Goal: Information Seeking & Learning: Learn about a topic

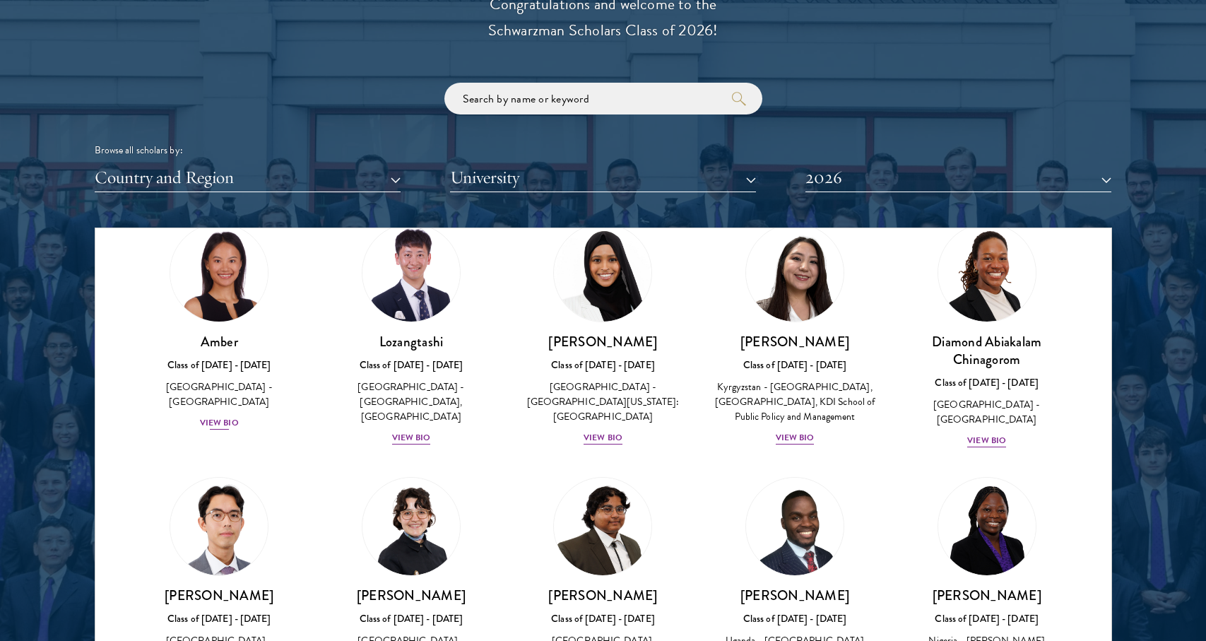
scroll to position [61, 0]
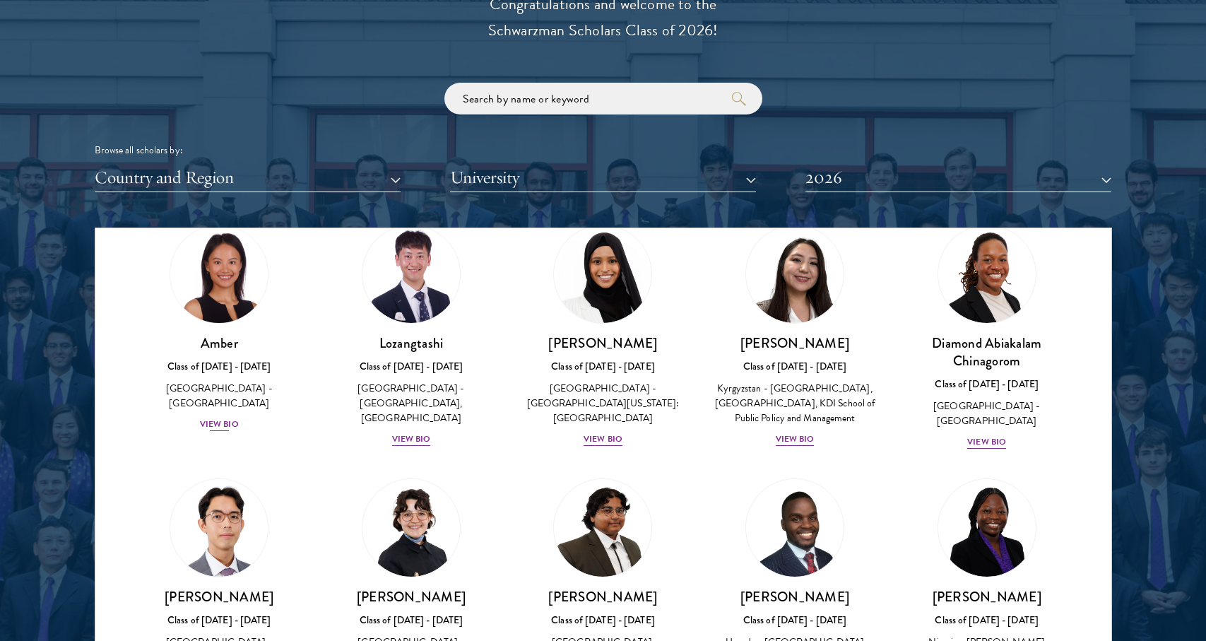
click at [217, 418] on div "View Bio" at bounding box center [219, 424] width 39 height 13
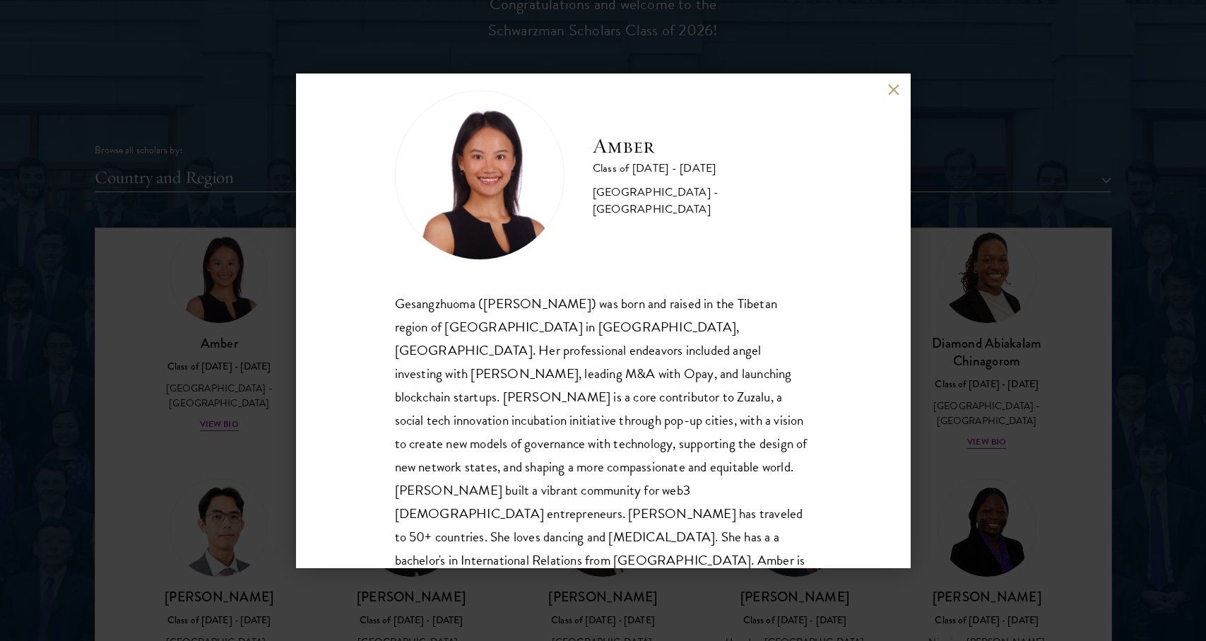
scroll to position [25, 0]
click at [893, 90] on button at bounding box center [894, 90] width 12 height 12
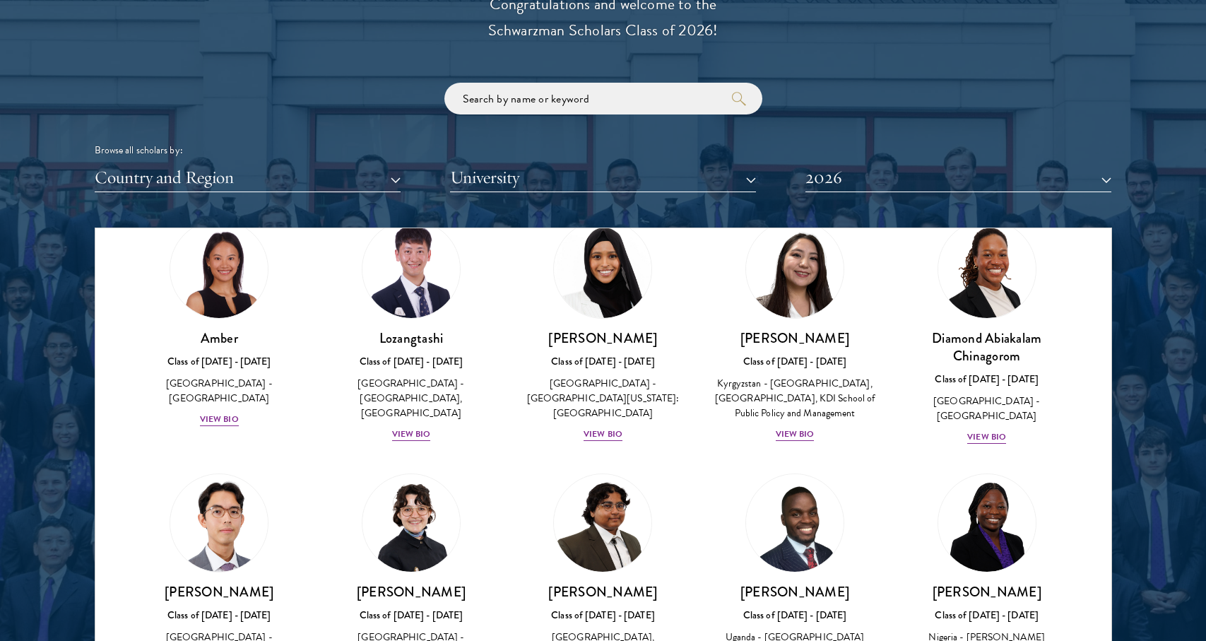
scroll to position [41, 0]
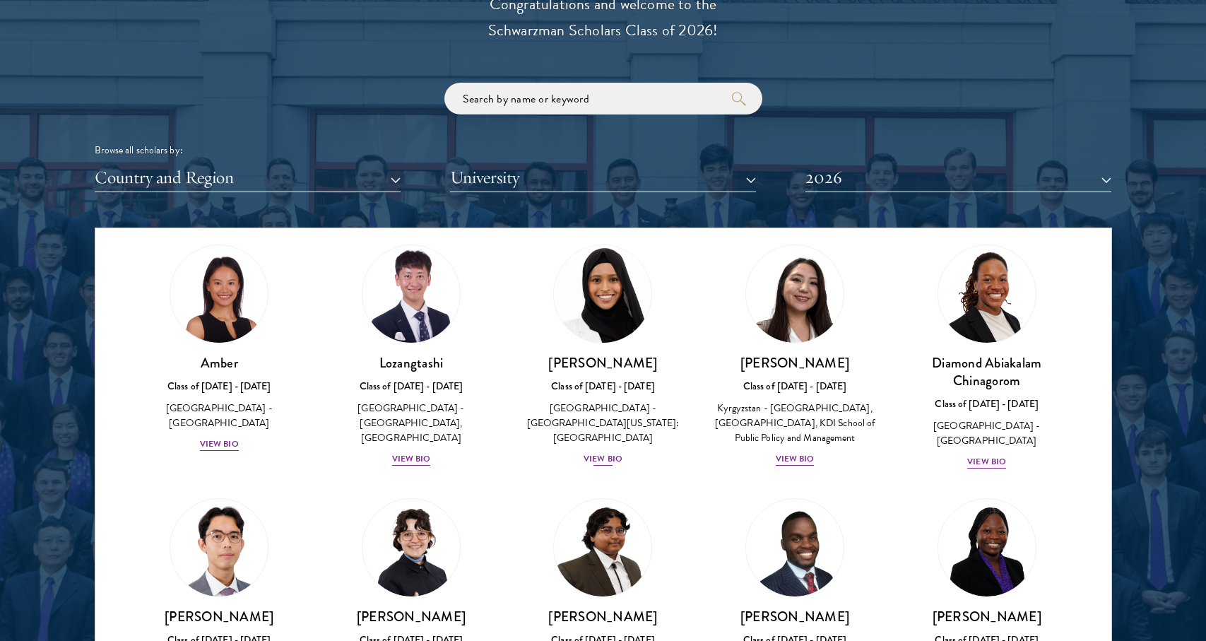
click at [594, 452] on div "View Bio" at bounding box center [603, 458] width 39 height 13
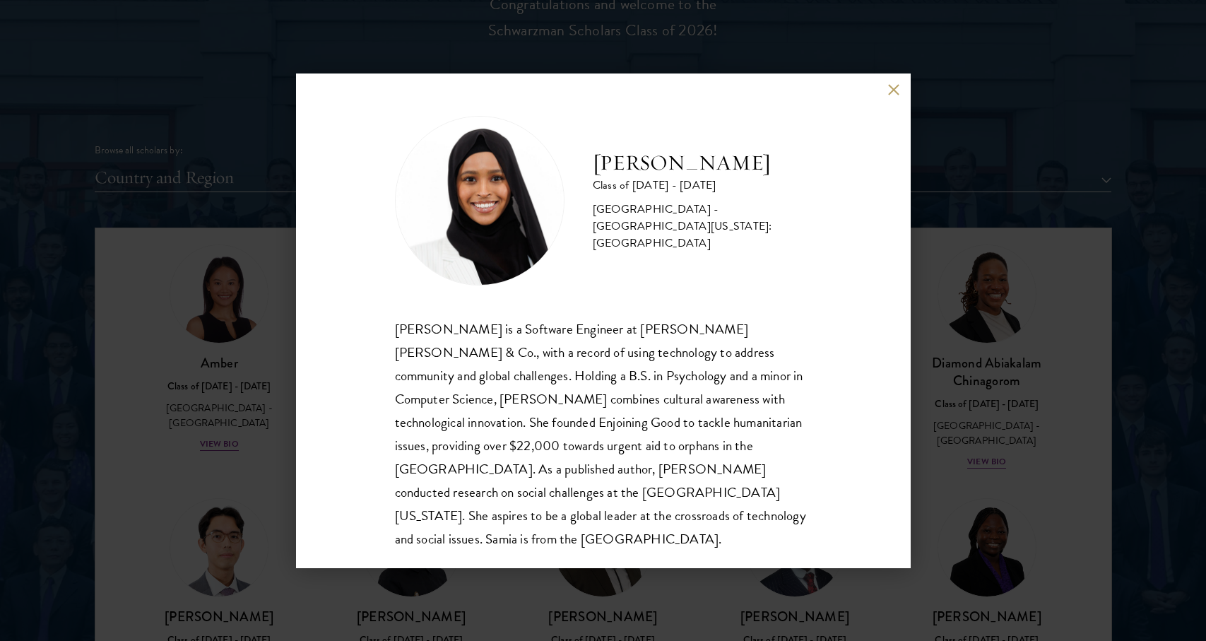
click at [881, 93] on div "[PERSON_NAME] Class of [DATE] - [DATE] [GEOGRAPHIC_DATA] - [GEOGRAPHIC_DATA][US…" at bounding box center [603, 320] width 615 height 495
click at [886, 95] on div "[PERSON_NAME] Class of [DATE] - [DATE] [GEOGRAPHIC_DATA] - [GEOGRAPHIC_DATA][US…" at bounding box center [603, 320] width 615 height 495
click at [896, 88] on button at bounding box center [894, 90] width 12 height 12
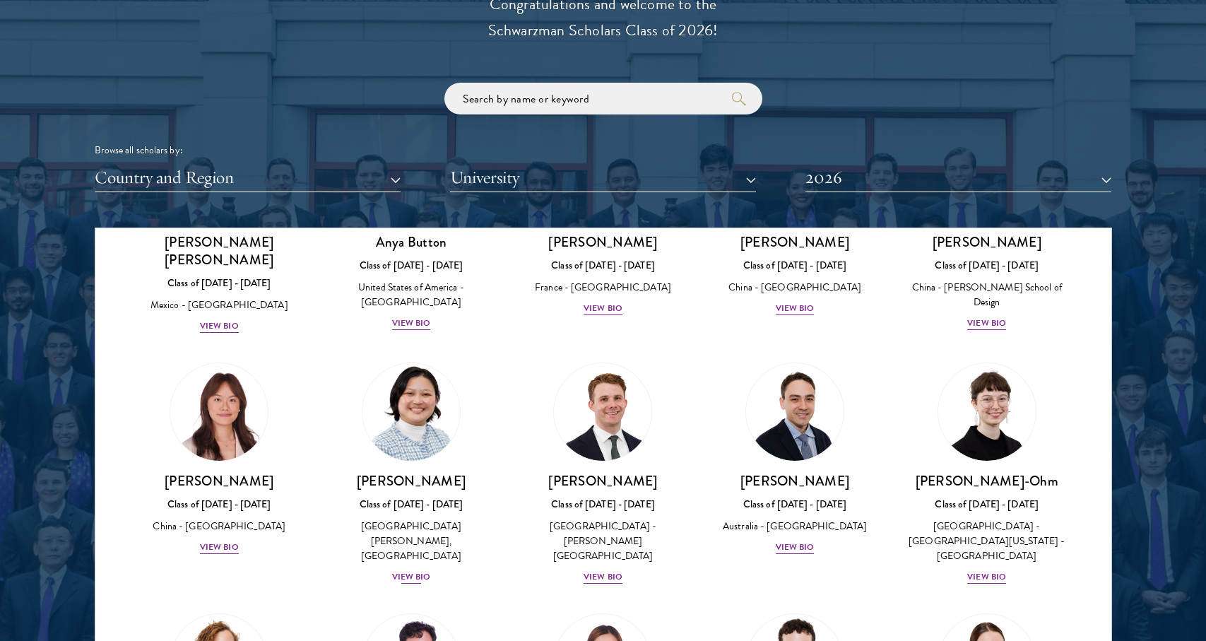
scroll to position [1187, 0]
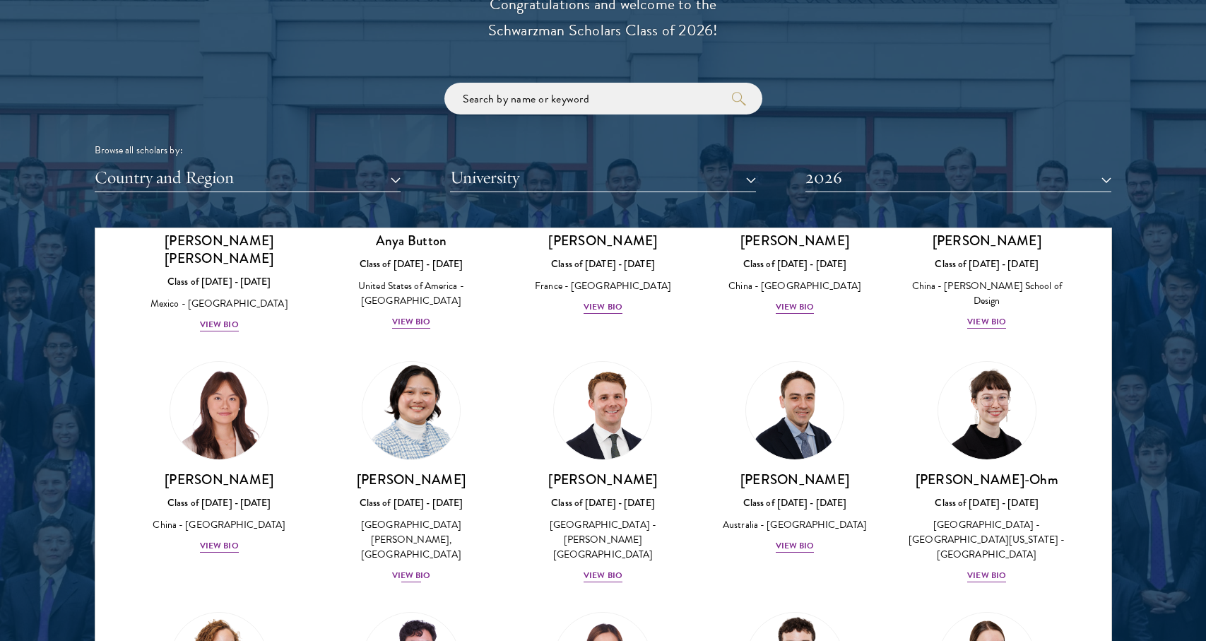
click at [421, 569] on div "View Bio" at bounding box center [411, 575] width 39 height 13
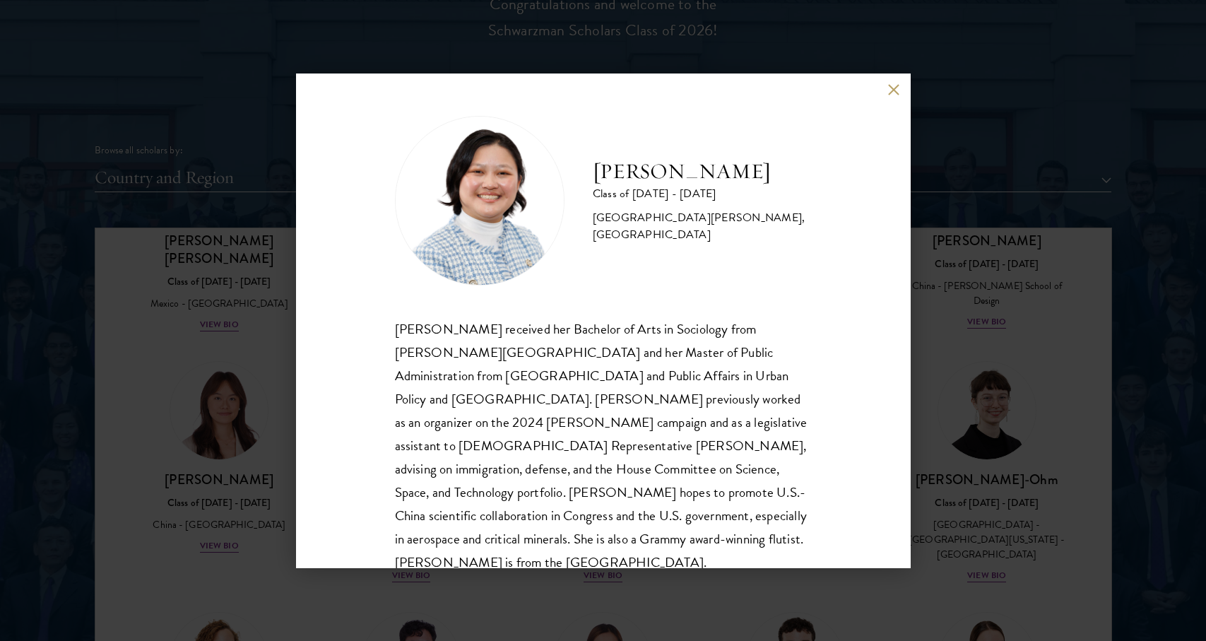
click at [888, 92] on button at bounding box center [894, 90] width 12 height 12
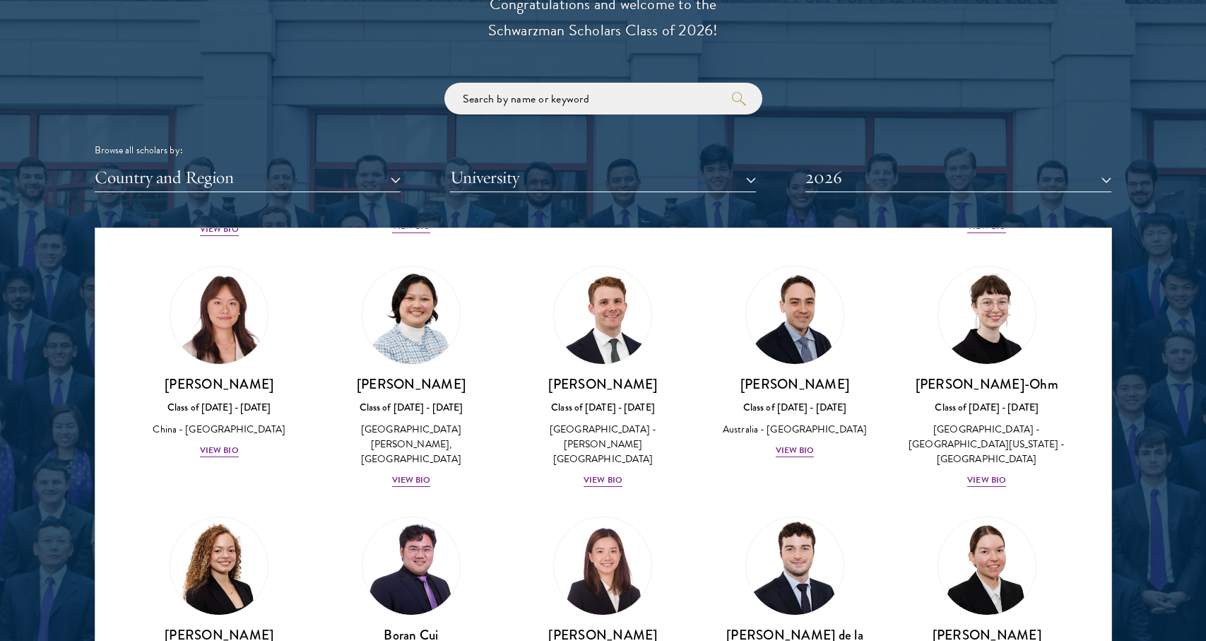
scroll to position [1284, 0]
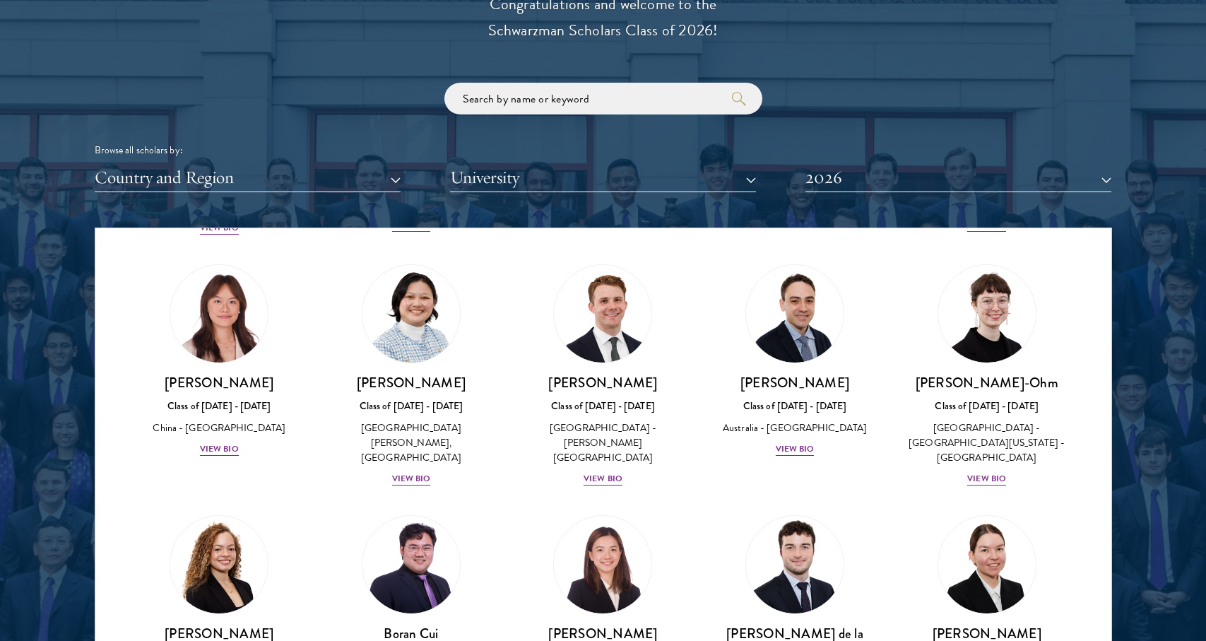
click at [295, 164] on button "Country and Region" at bounding box center [248, 177] width 306 height 29
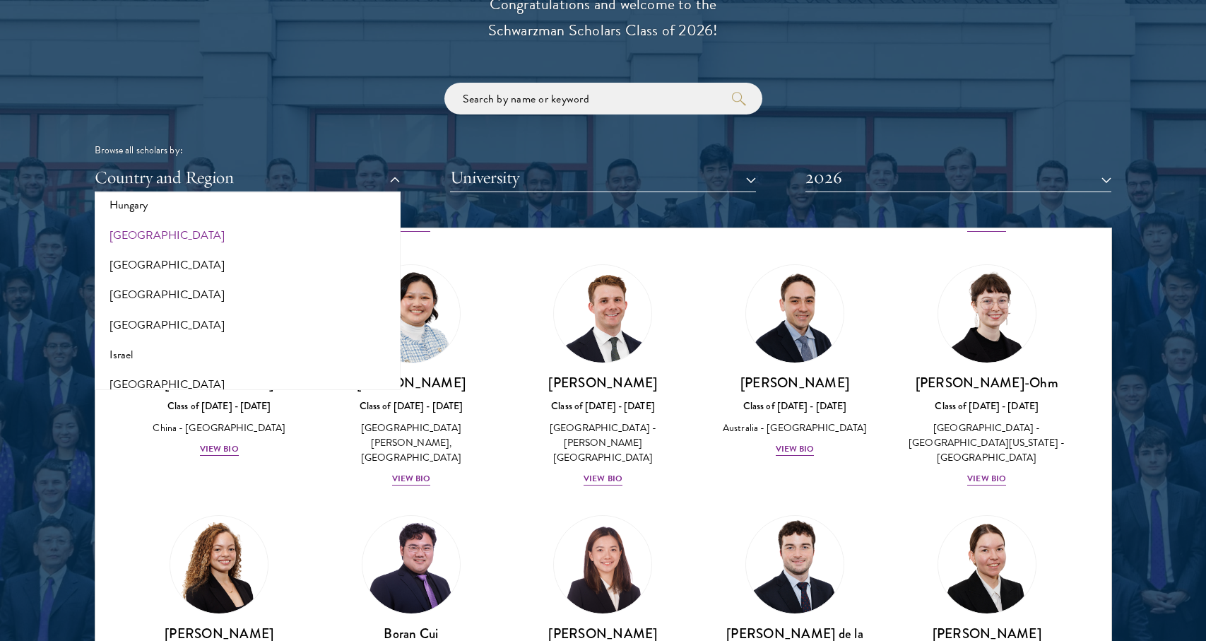
scroll to position [1096, 0]
click at [182, 336] on button "Israel" at bounding box center [248, 351] width 298 height 30
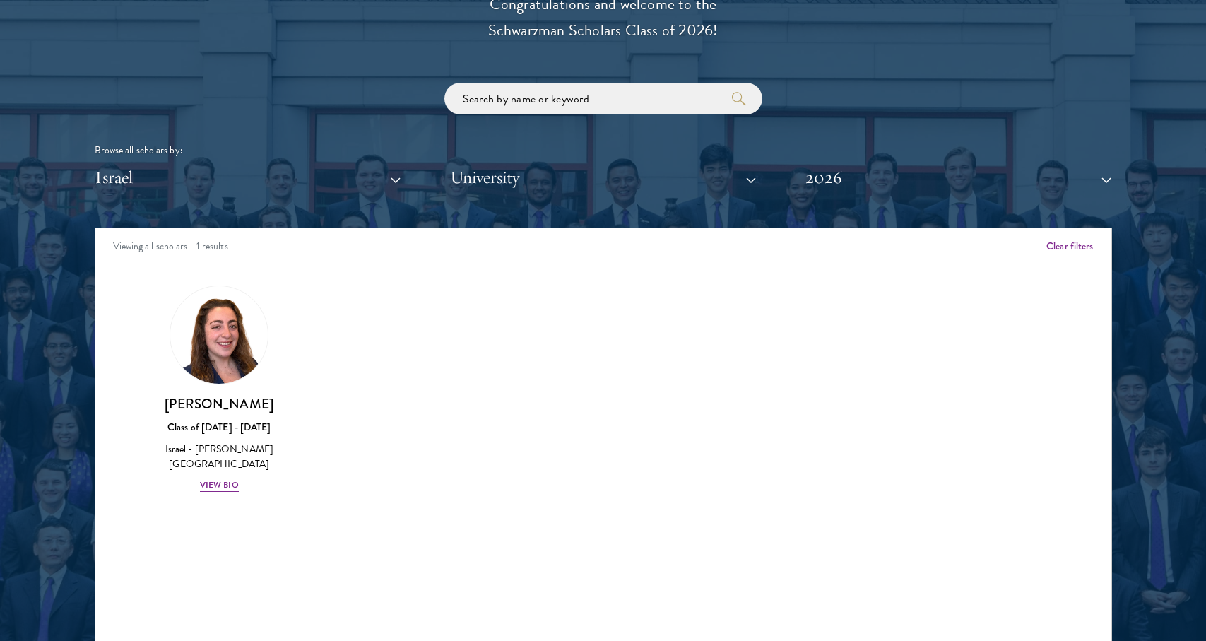
click at [297, 180] on button "Israel" at bounding box center [248, 177] width 306 height 29
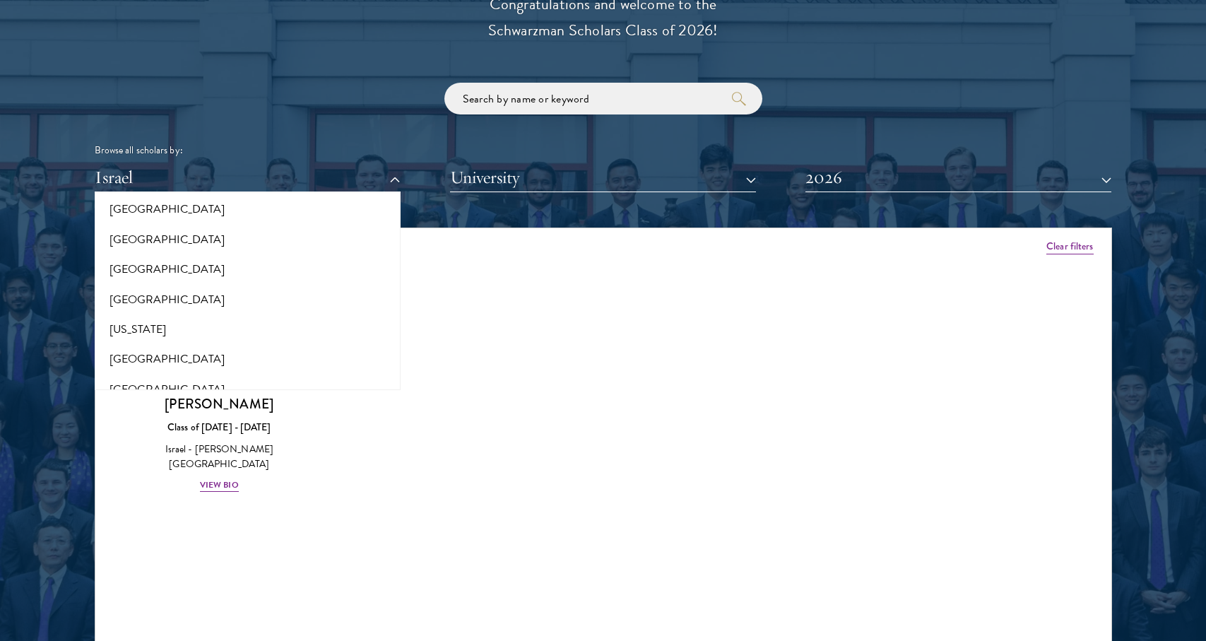
scroll to position [678, 0]
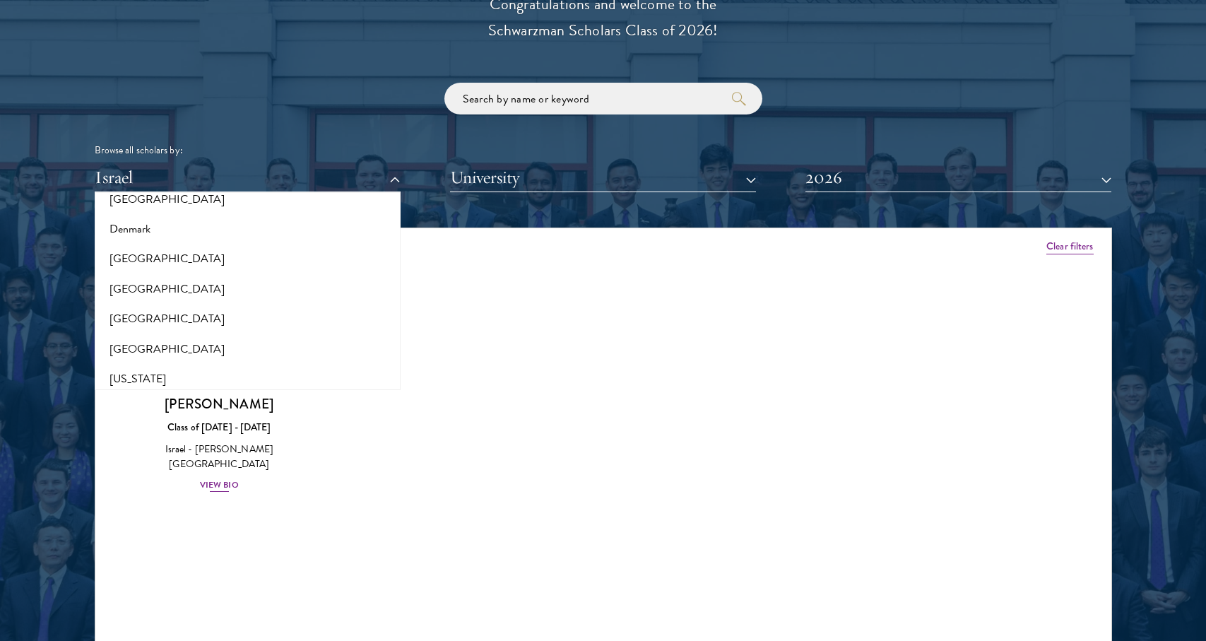
click at [208, 408] on div "[PERSON_NAME] Class of [DATE] - [DATE] Israel - [PERSON_NAME][GEOGRAPHIC_DATA] …" at bounding box center [220, 444] width 164 height 98
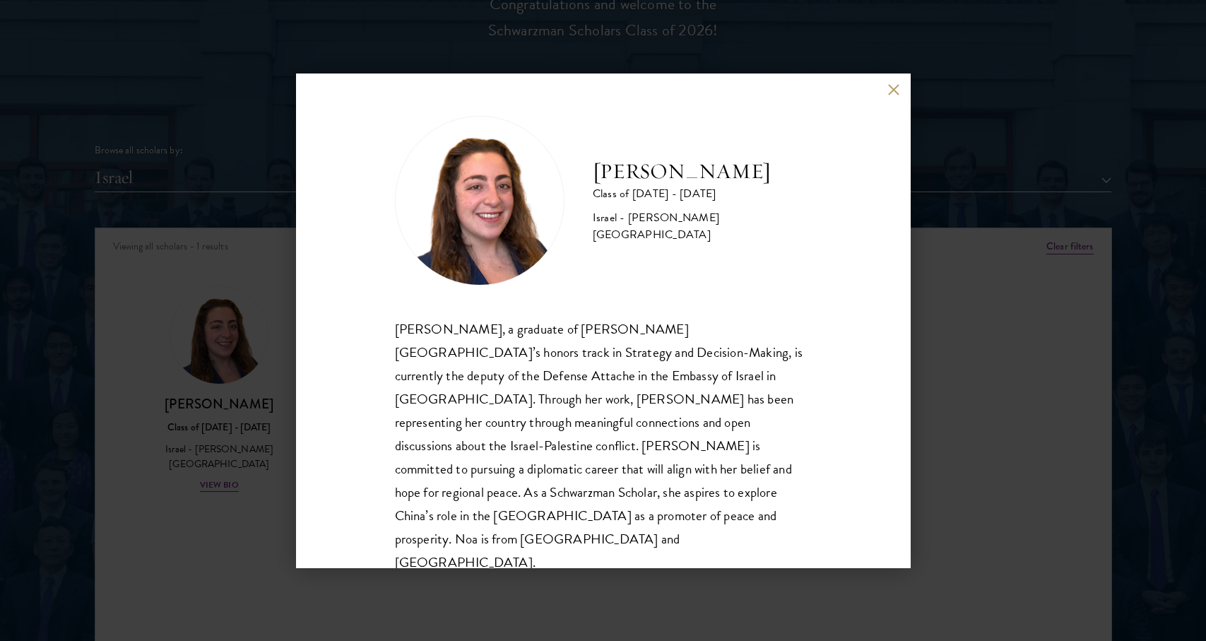
click at [329, 421] on div "[PERSON_NAME] Class of [DATE] - [DATE] Israel - [PERSON_NAME][GEOGRAPHIC_DATA] …" at bounding box center [603, 320] width 615 height 495
click at [900, 93] on div "[PERSON_NAME] Class of [DATE] - [DATE] Israel - [PERSON_NAME][GEOGRAPHIC_DATA] …" at bounding box center [603, 320] width 615 height 495
click at [899, 95] on button at bounding box center [894, 90] width 12 height 12
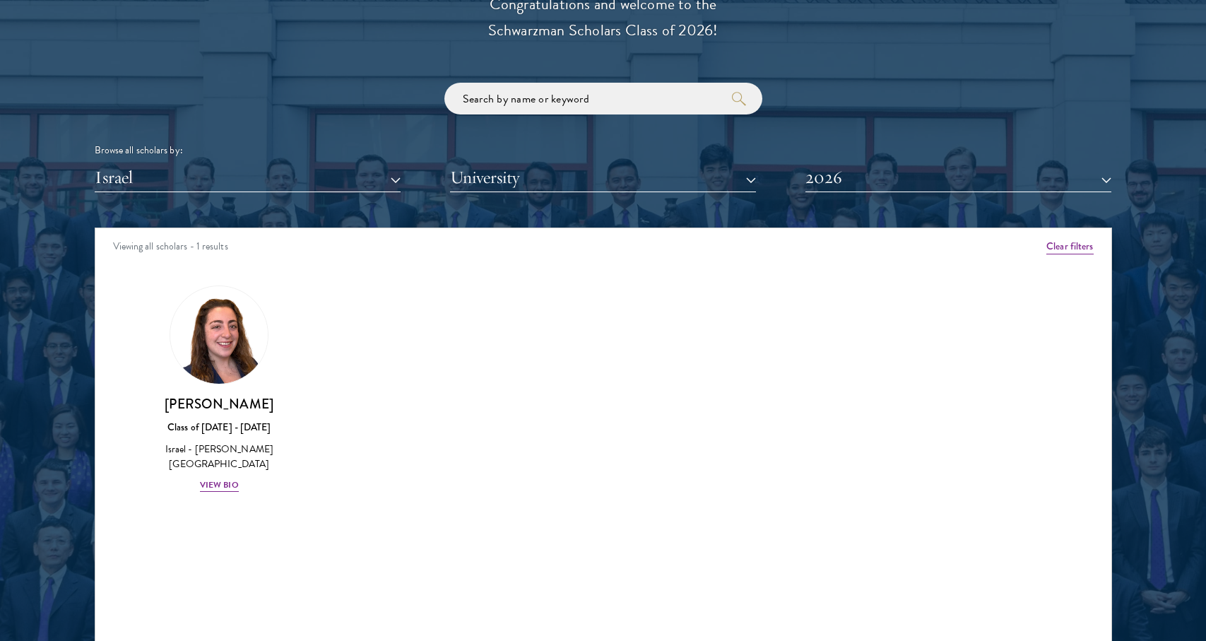
click at [344, 172] on button "Israel" at bounding box center [248, 177] width 306 height 29
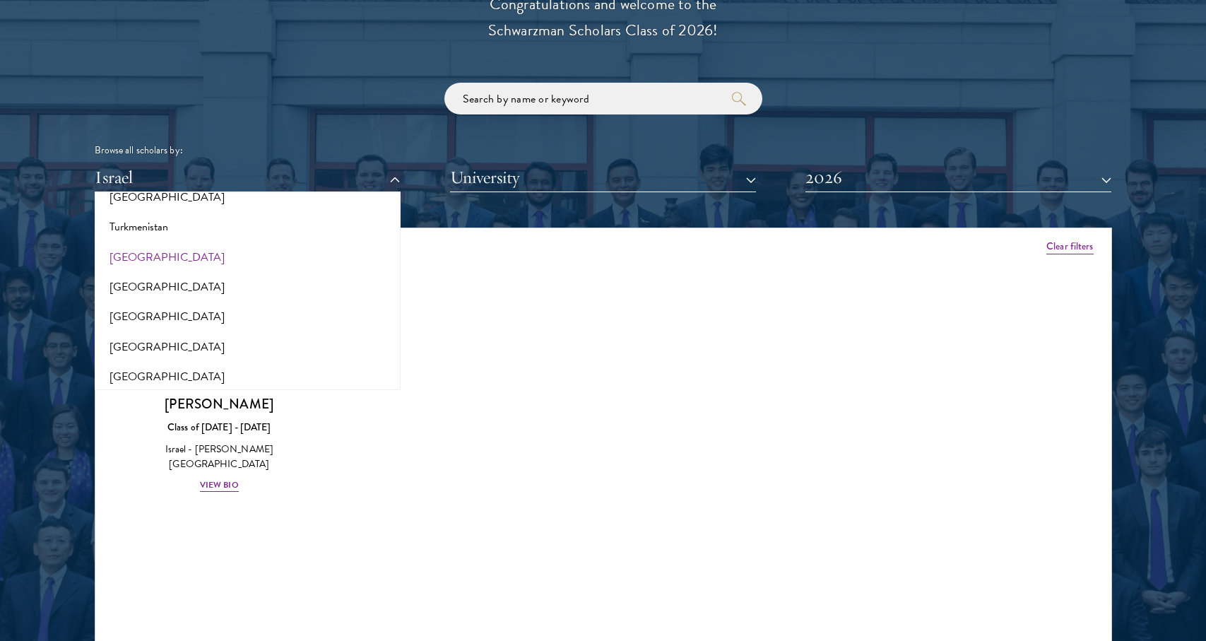
scroll to position [2837, 0]
click at [208, 333] on button "[GEOGRAPHIC_DATA]" at bounding box center [248, 348] width 298 height 30
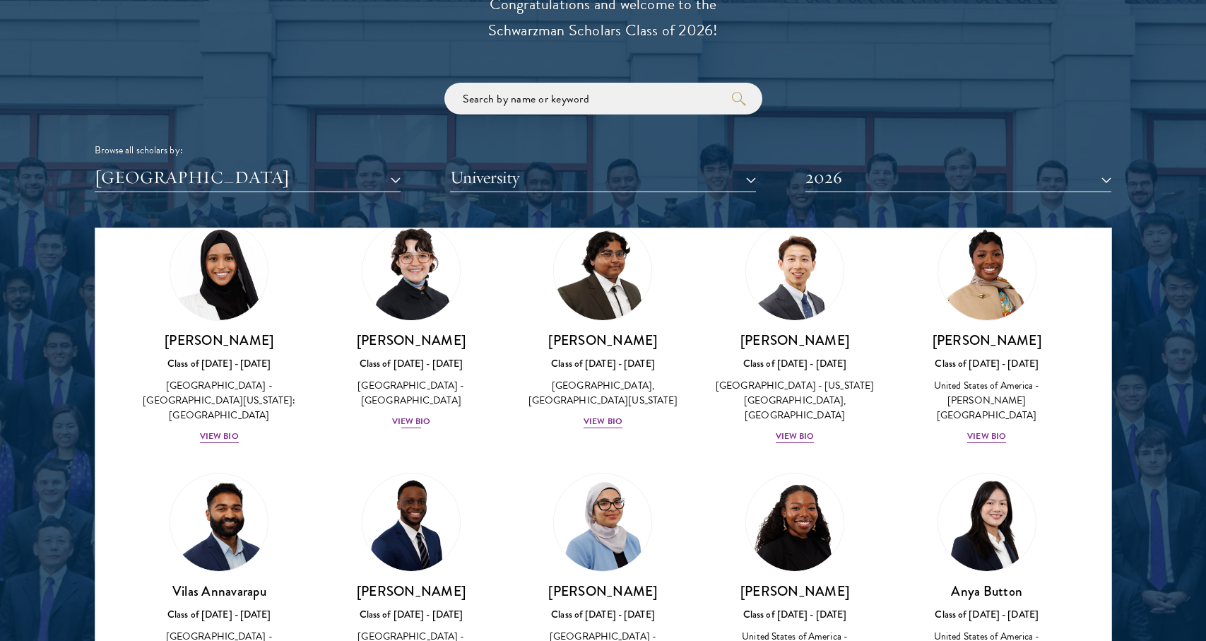
scroll to position [69, 0]
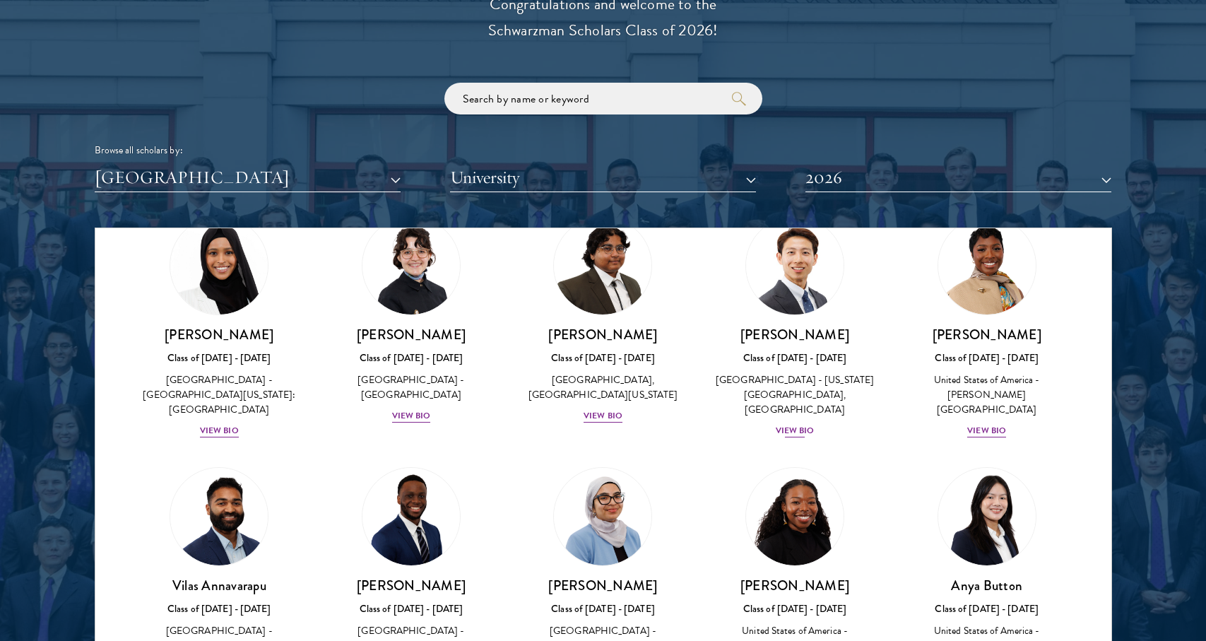
click at [791, 424] on div "View Bio" at bounding box center [795, 430] width 39 height 13
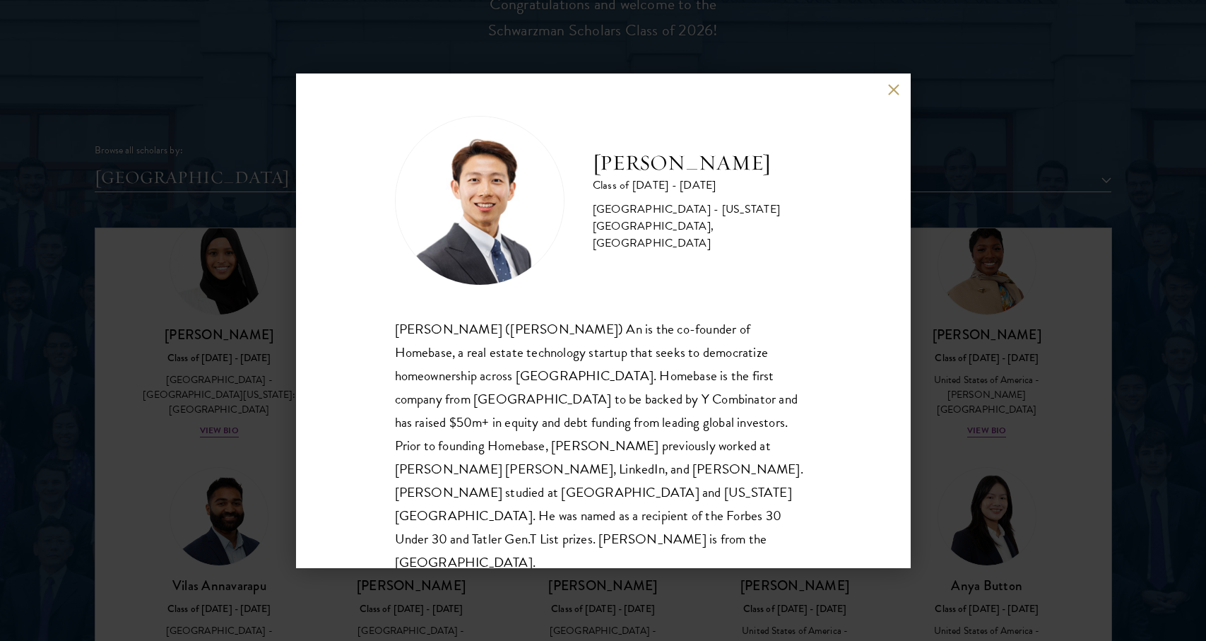
click at [982, 441] on div "[PERSON_NAME] Class of [DATE] - [DATE] [GEOGRAPHIC_DATA] - [US_STATE][GEOGRAPHI…" at bounding box center [603, 320] width 1206 height 641
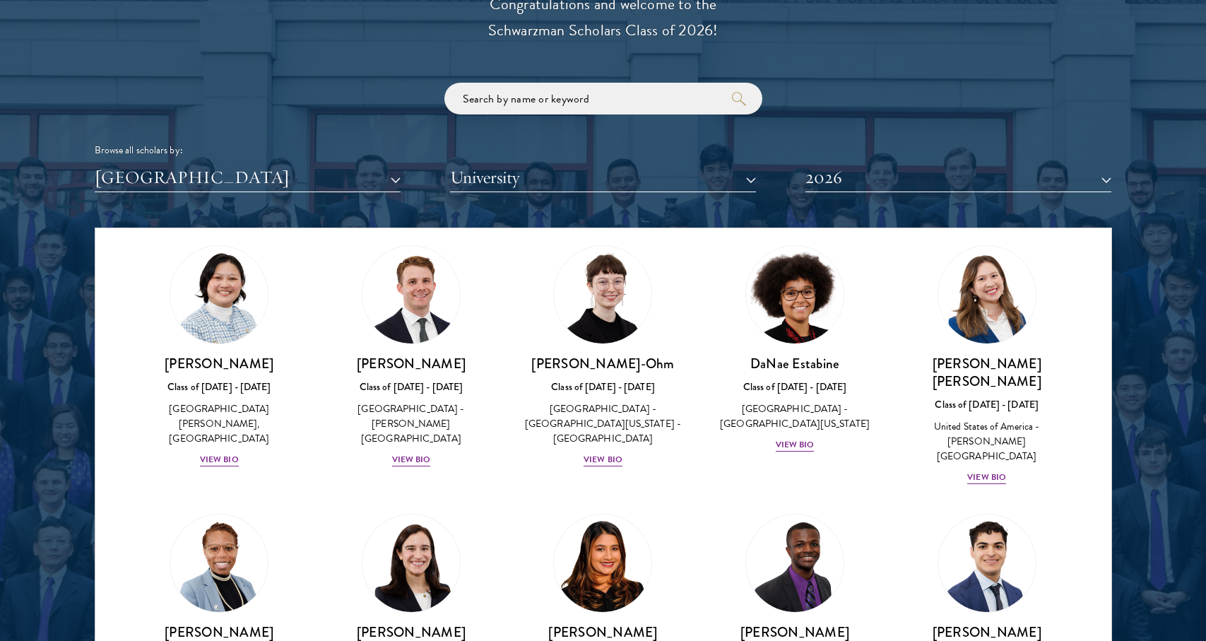
scroll to position [555, 0]
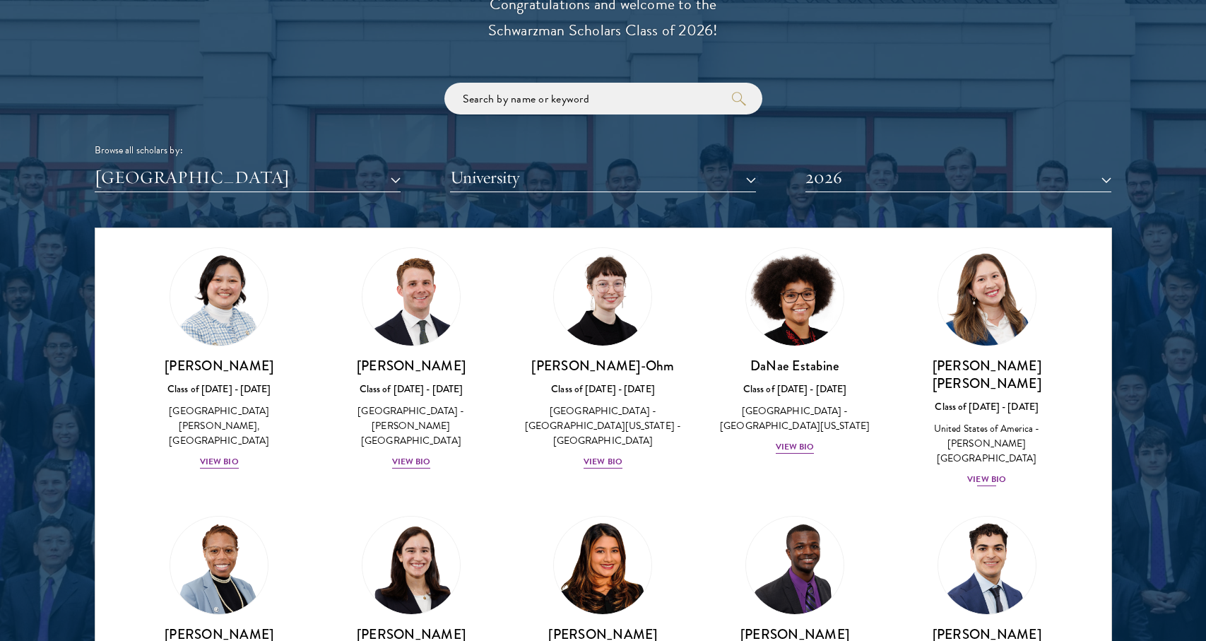
click at [994, 473] on div "View Bio" at bounding box center [986, 479] width 39 height 13
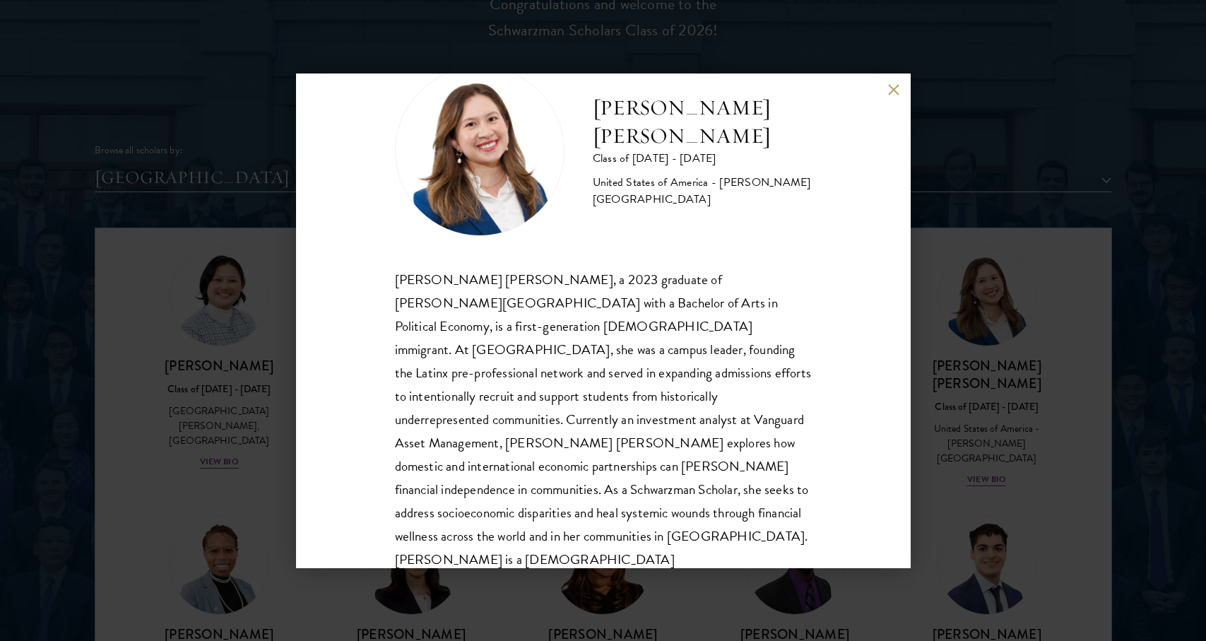
scroll to position [48, 0]
click at [434, 0] on div "[PERSON_NAME] [PERSON_NAME] Class of [DATE] - [DATE] [GEOGRAPHIC_DATA] - [PERSO…" at bounding box center [603, 320] width 1206 height 641
